Goal: Find specific page/section: Find specific page/section

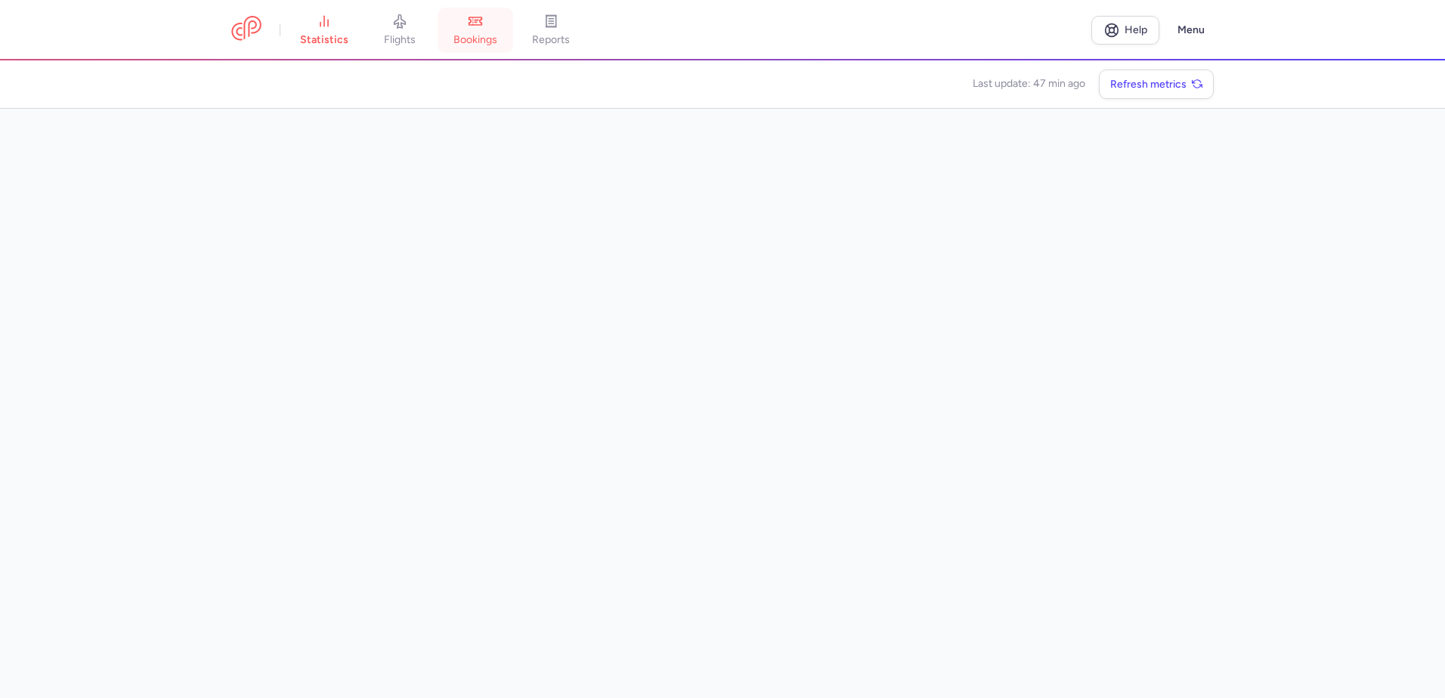
drag, startPoint x: 0, startPoint y: 0, endPoint x: 491, endPoint y: 8, distance: 491.2
click at [491, 14] on link "bookings" at bounding box center [476, 30] width 76 height 33
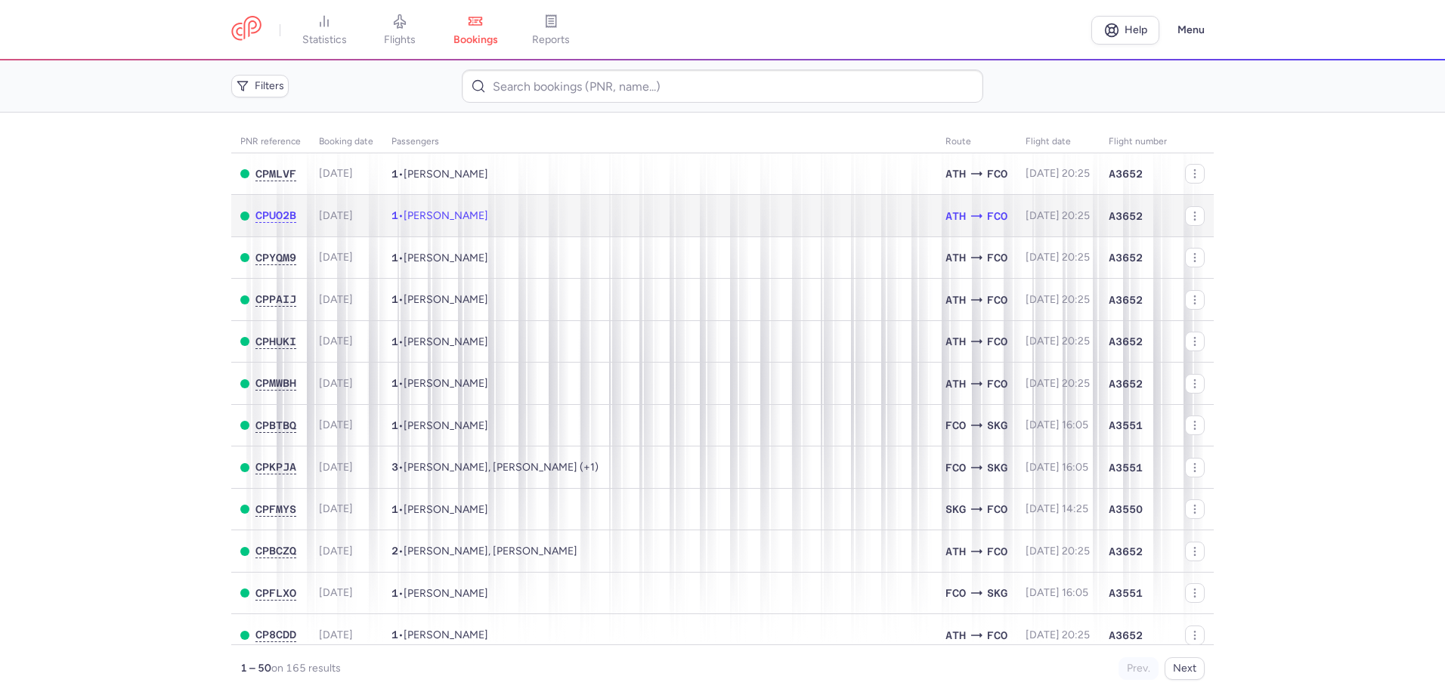
click at [488, 208] on td "1 • [PERSON_NAME]" at bounding box center [659, 216] width 554 height 42
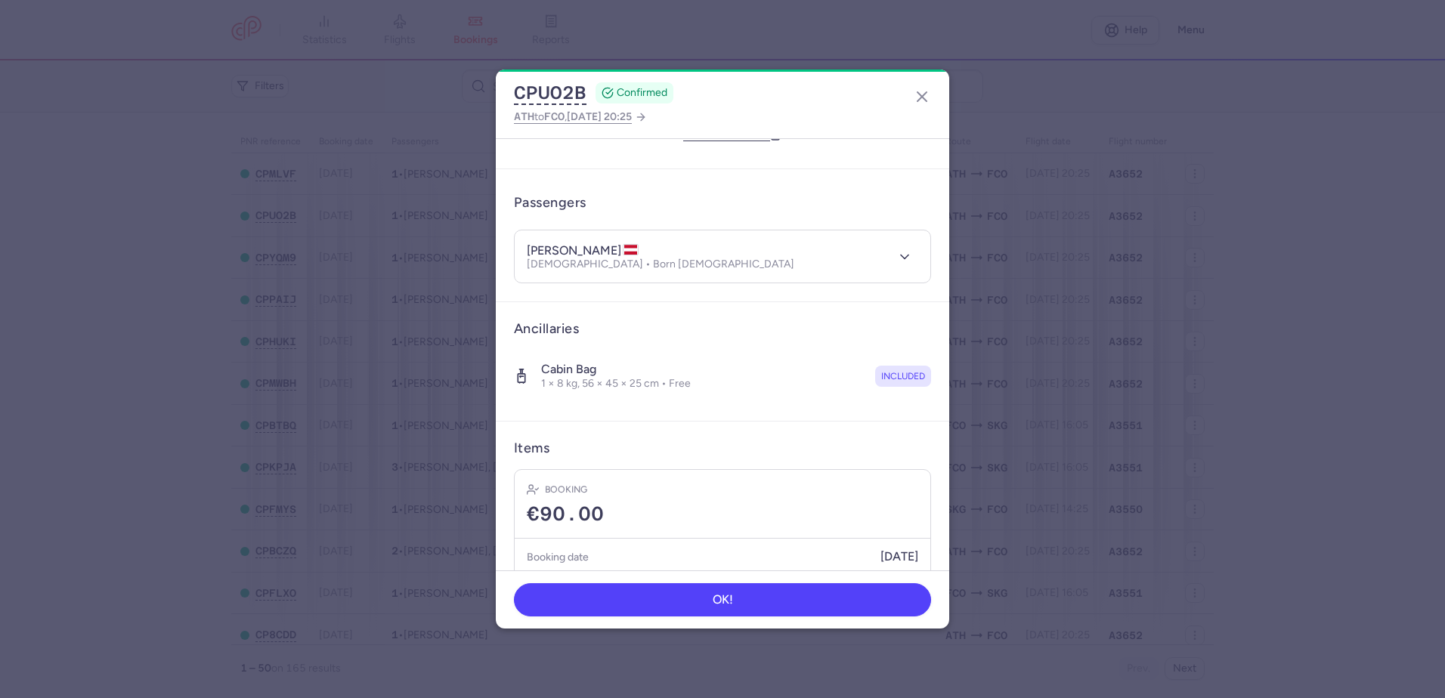
scroll to position [131, 0]
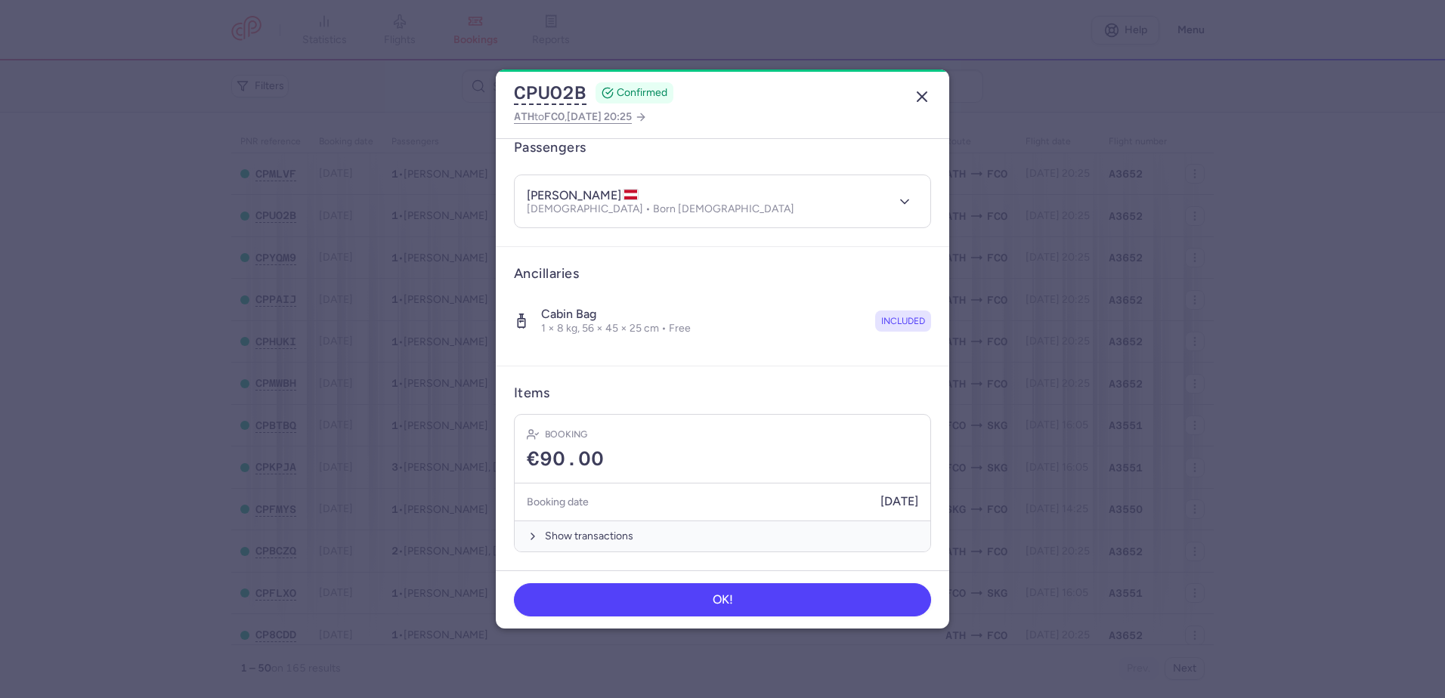
click at [922, 94] on icon "button" at bounding box center [922, 97] width 18 height 18
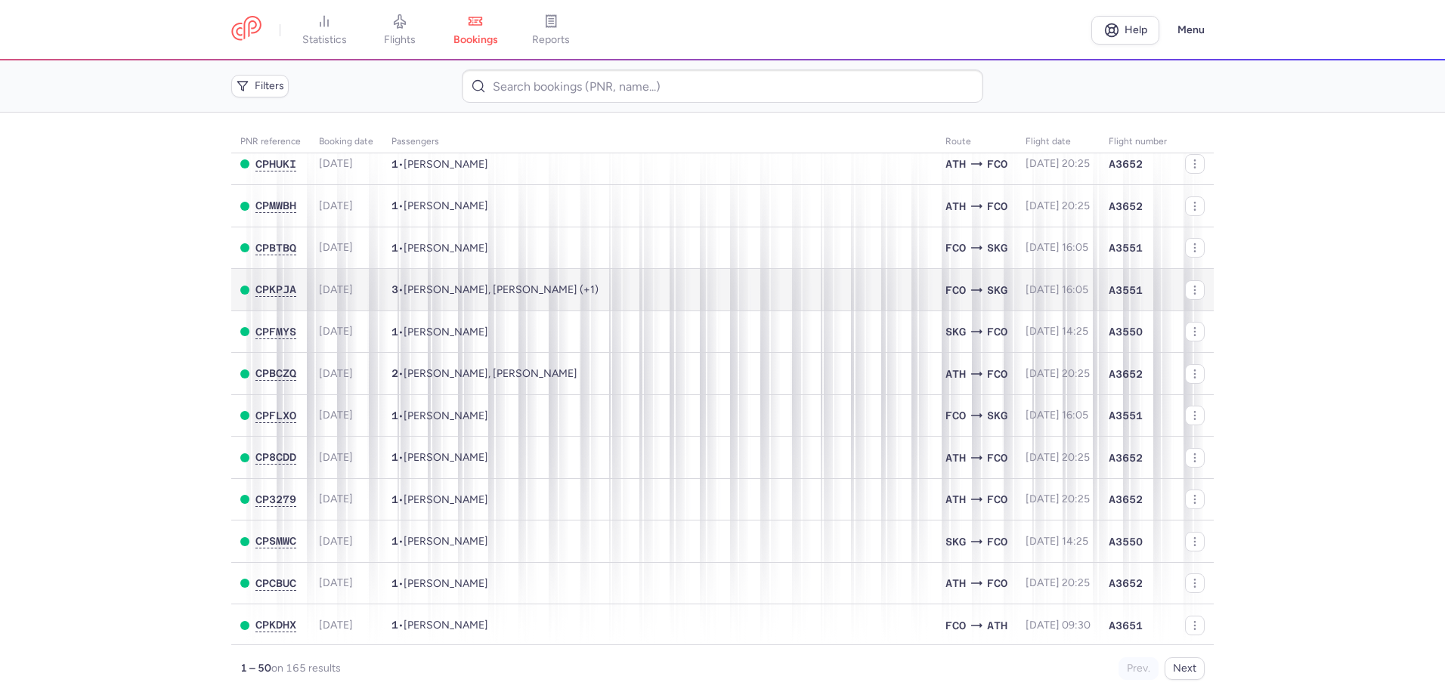
scroll to position [151, 0]
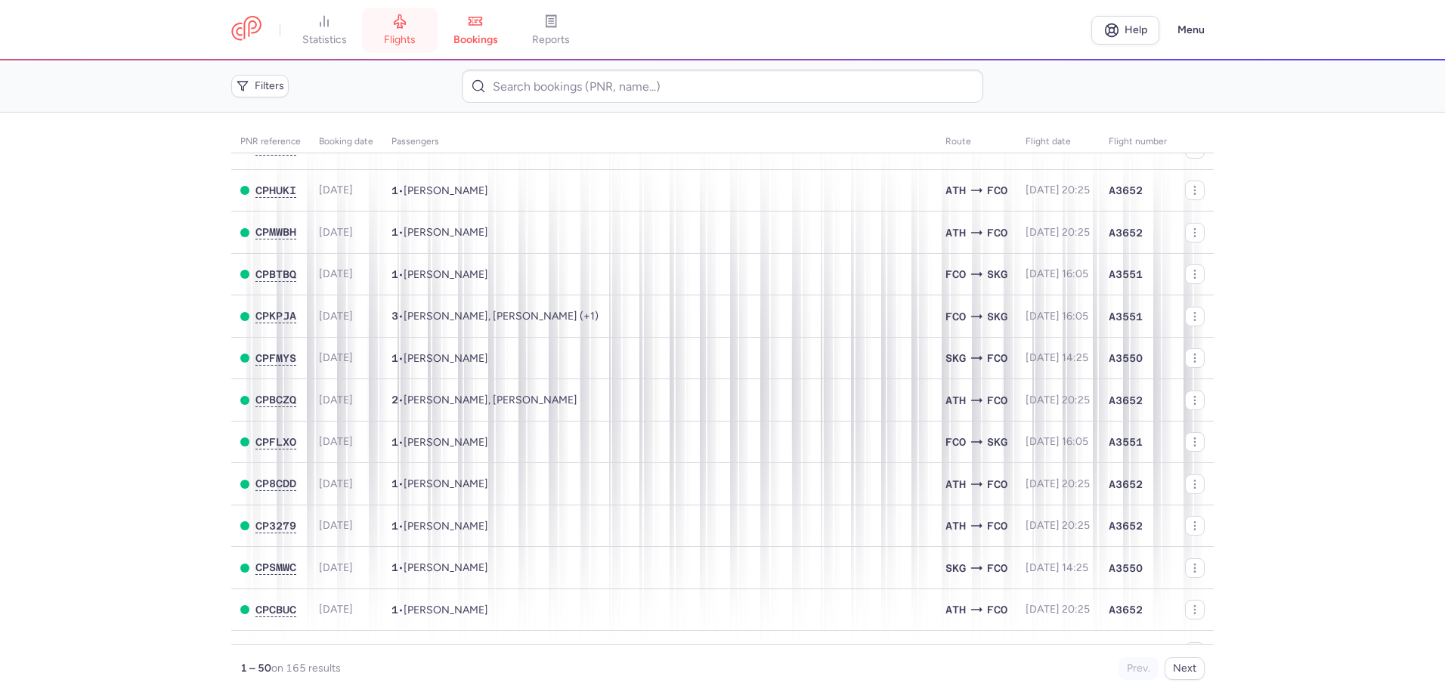
click at [397, 28] on icon at bounding box center [399, 21] width 15 height 15
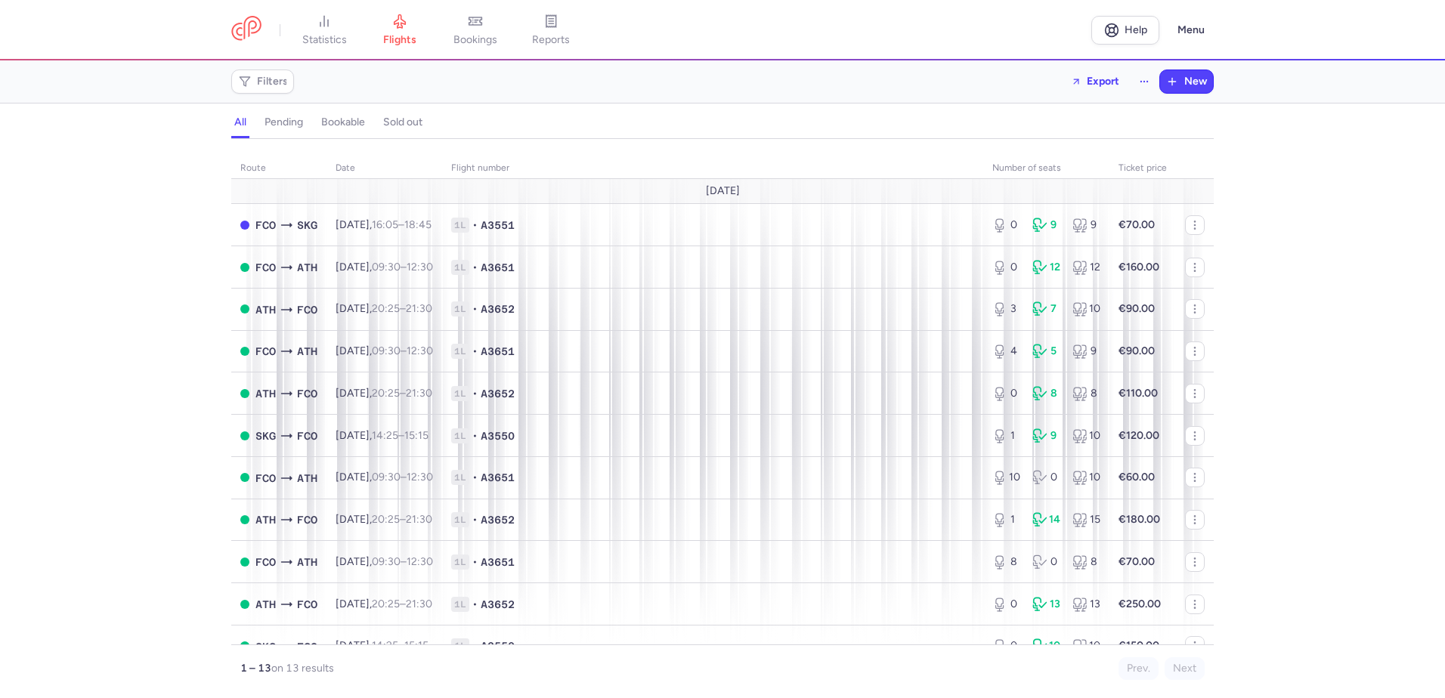
click at [475, 28] on icon at bounding box center [475, 21] width 15 height 15
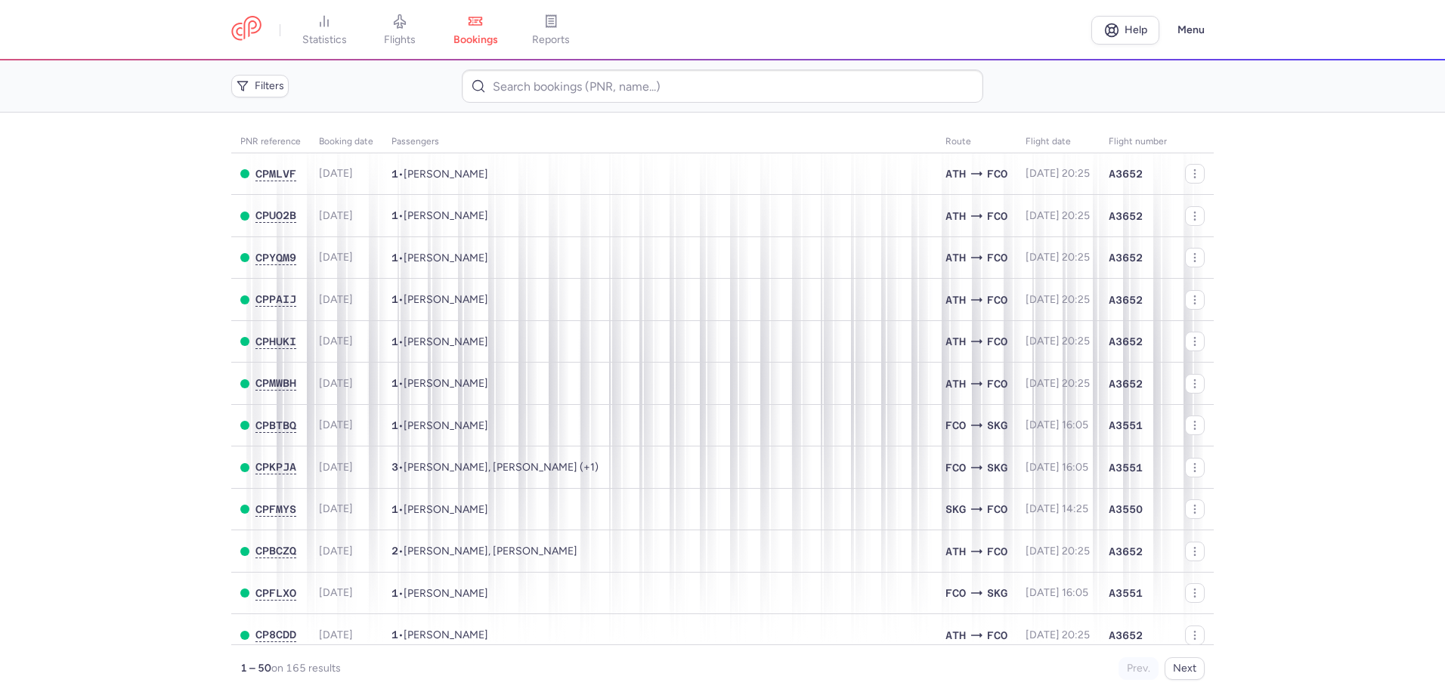
drag, startPoint x: 406, startPoint y: 27, endPoint x: 474, endPoint y: 36, distance: 68.6
click at [406, 27] on icon at bounding box center [399, 21] width 15 height 15
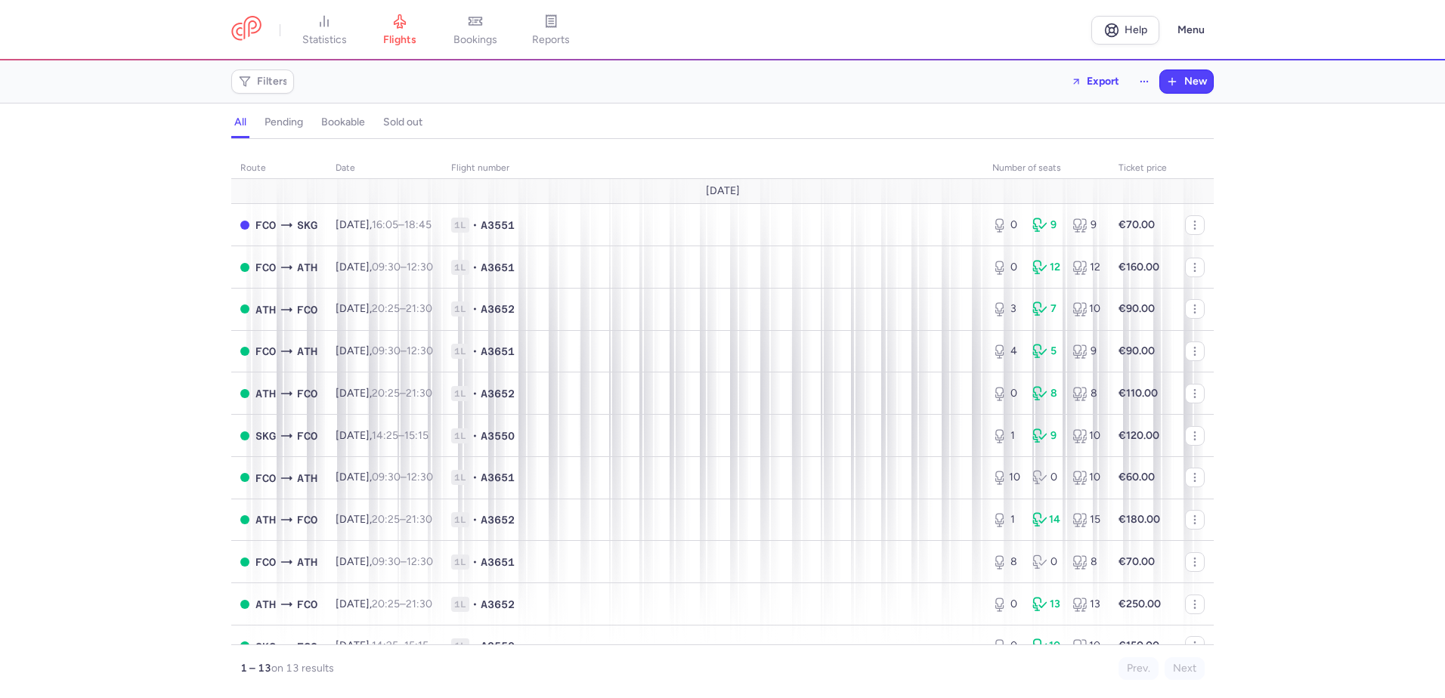
click at [475, 36] on span "bookings" at bounding box center [475, 40] width 44 height 14
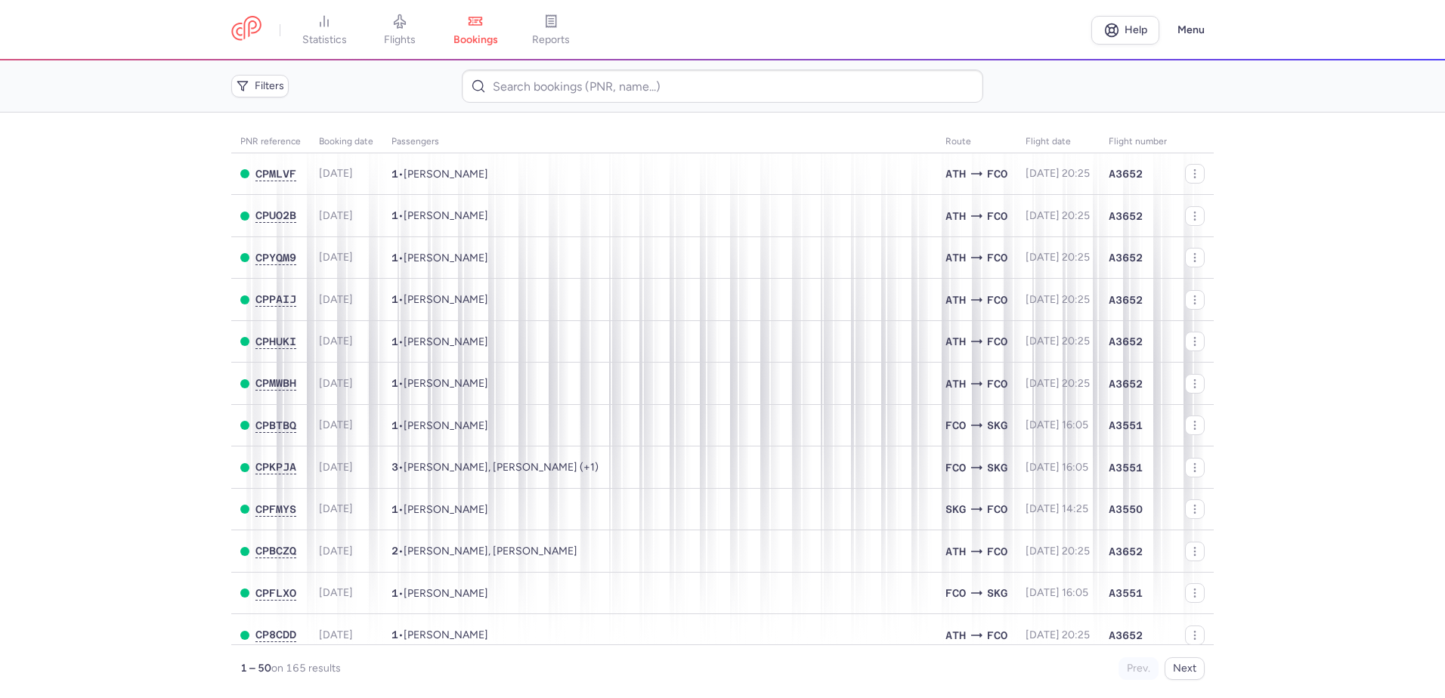
click at [1365, 373] on main "PNR reference Booking date Passengers Route flight date Flight number CPMLVF 20…" at bounding box center [722, 406] width 1445 height 586
click at [100, 193] on main "PNR reference Booking date Passengers Route flight date Flight number CPMLVF 20…" at bounding box center [722, 406] width 1445 height 586
